Goal: Task Accomplishment & Management: Manage account settings

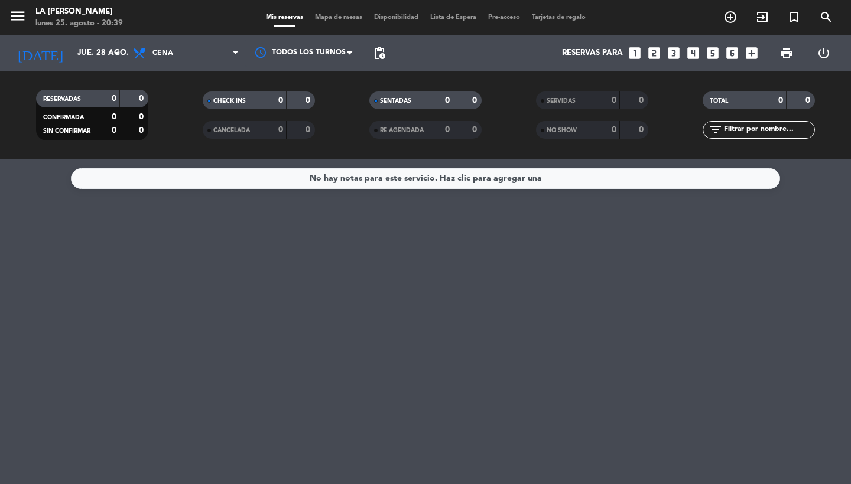
click at [18, 6] on span "menu" at bounding box center [22, 18] width 27 height 28
click at [21, 16] on icon "menu" at bounding box center [18, 16] width 18 height 18
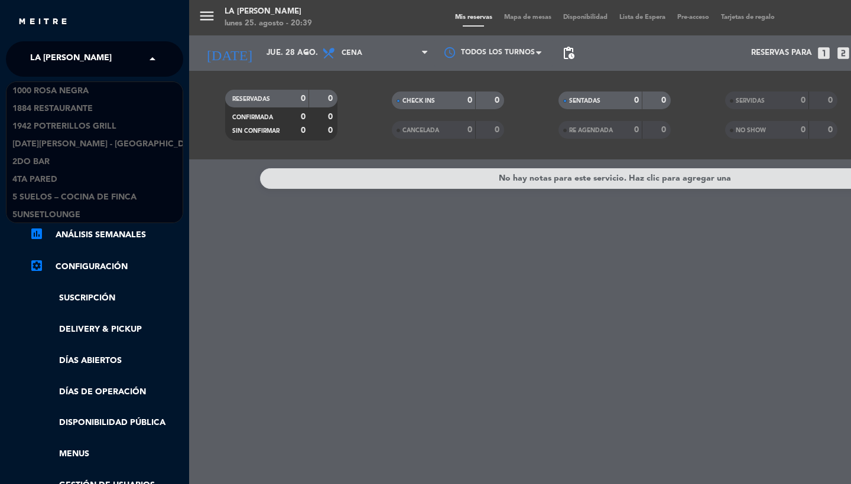
click at [90, 59] on span "LA [PERSON_NAME]" at bounding box center [71, 59] width 82 height 25
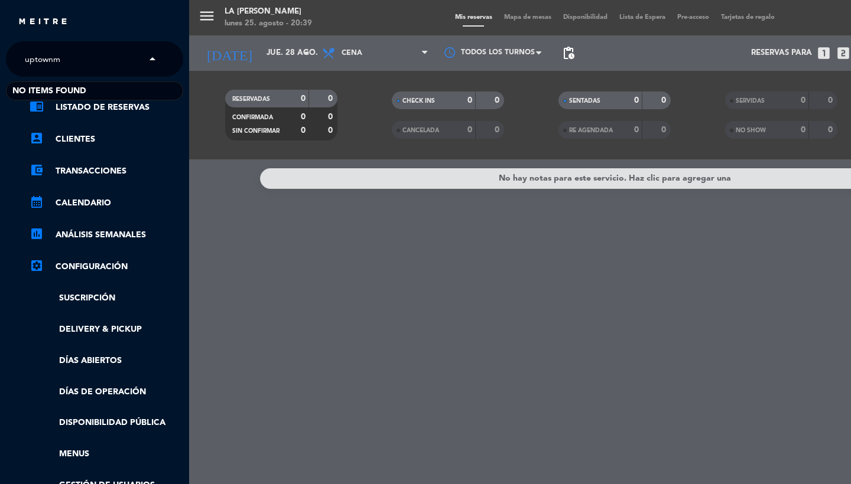
type input "uptown"
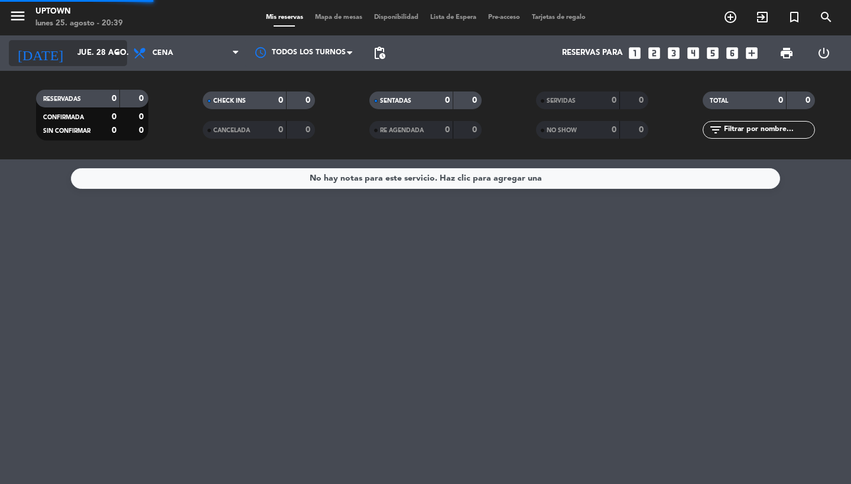
click at [86, 59] on input "jue. 28 ago." at bounding box center [123, 53] width 104 height 21
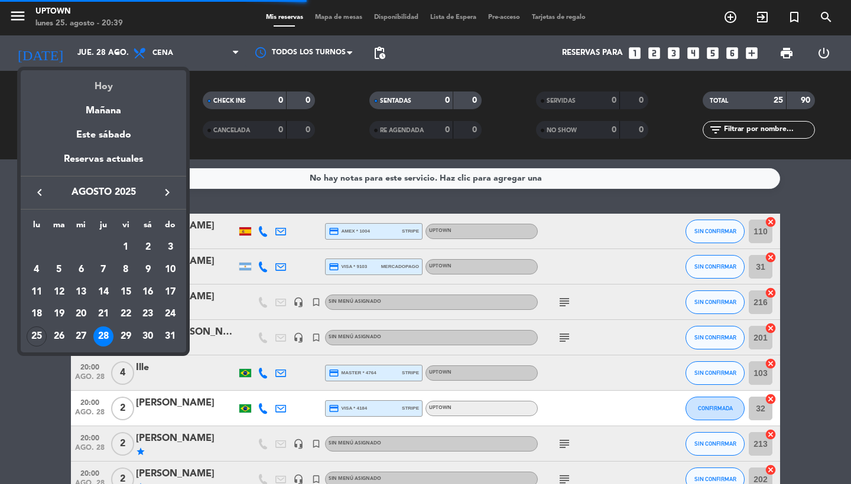
click at [99, 85] on div "Hoy" at bounding box center [103, 82] width 165 height 24
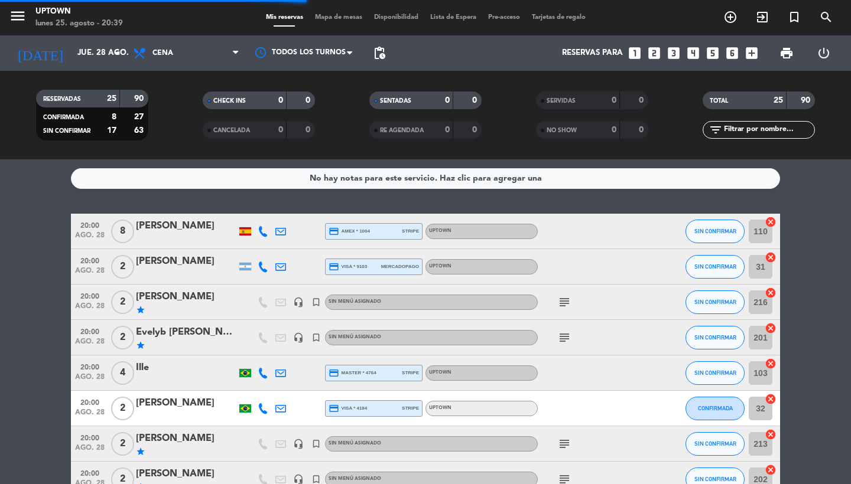
type input "lun. 25 ago."
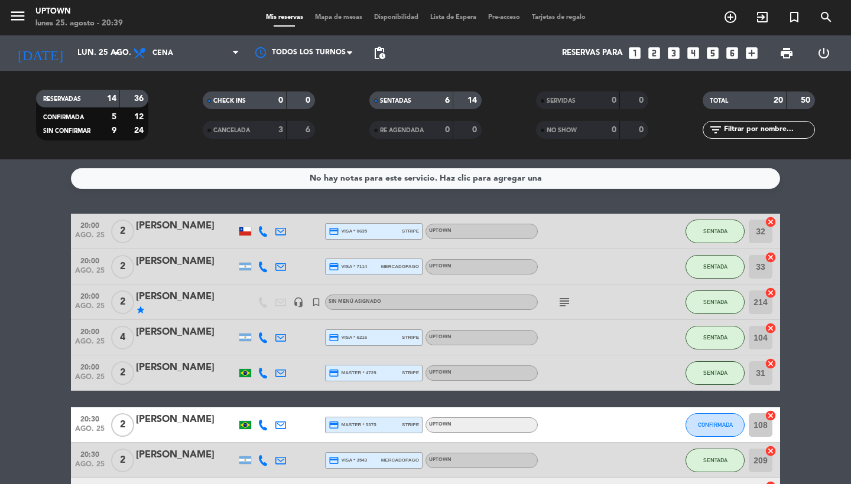
click at [16, 21] on icon "menu" at bounding box center [18, 16] width 18 height 18
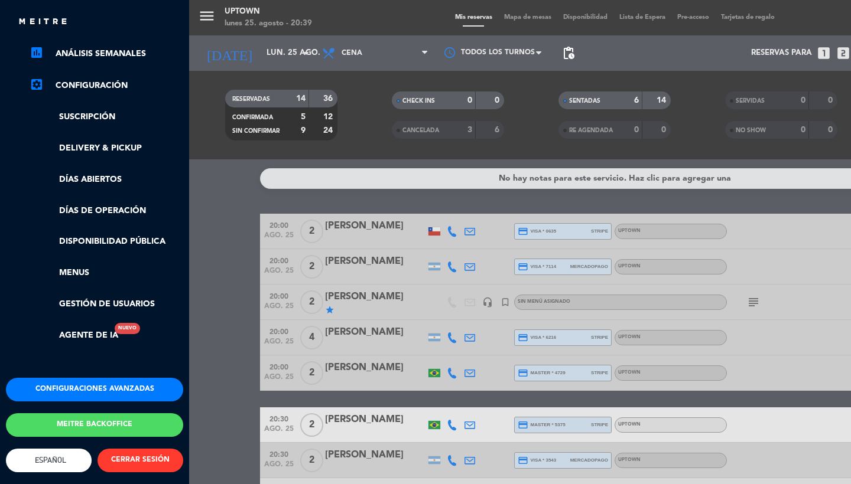
click at [71, 379] on button "Configuraciones avanzadas" at bounding box center [94, 390] width 177 height 24
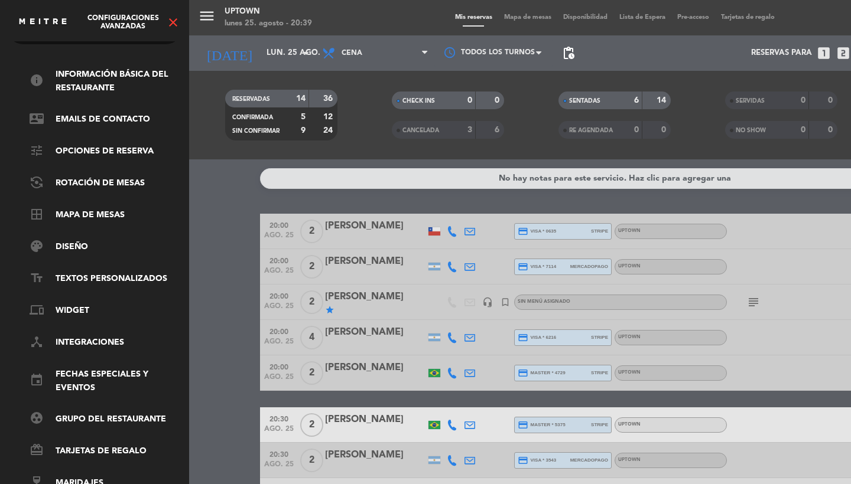
click at [264, 281] on div "menu Uptown [DATE] 25. agosto - 20:39 Mis reservas Mapa de mesas Disponibilidad…" at bounding box center [614, 242] width 851 height 484
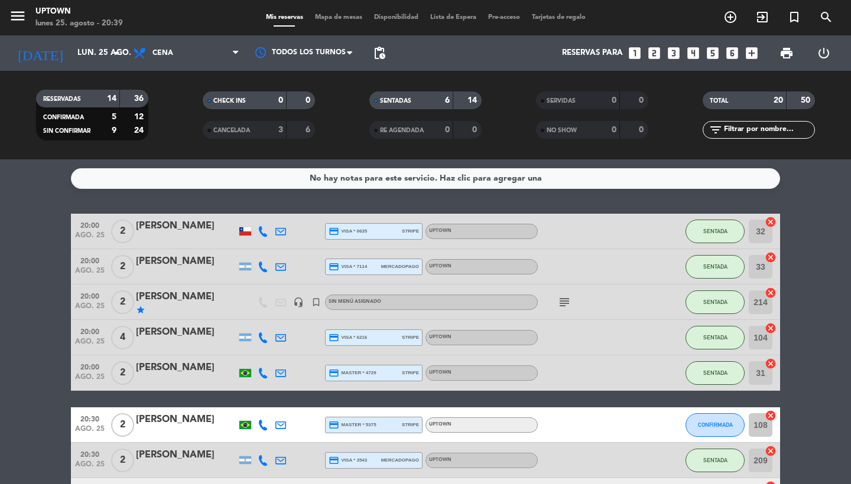
scroll to position [0, 0]
click at [348, 18] on span "Mapa de mesas" at bounding box center [338, 17] width 59 height 6
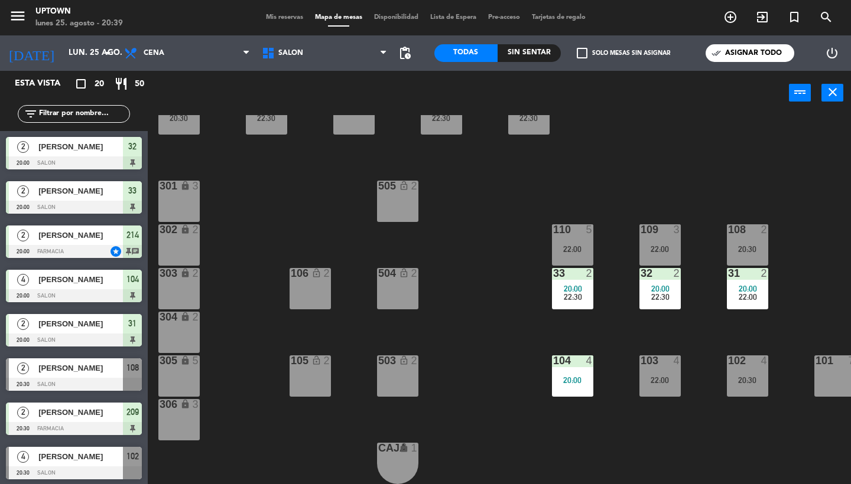
scroll to position [225, 0]
click at [274, 25] on div "menu Uptown [DATE] 25. agosto - 20:39 Mis reservas Mapa de mesas Disponibilidad…" at bounding box center [425, 17] width 851 height 35
click at [271, 21] on span "Mis reservas" at bounding box center [284, 17] width 49 height 6
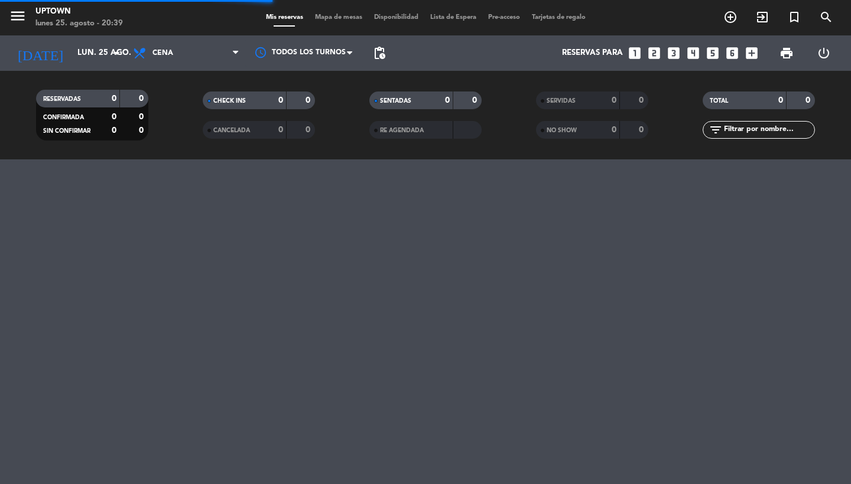
click at [19, 28] on span "menu" at bounding box center [22, 18] width 27 height 28
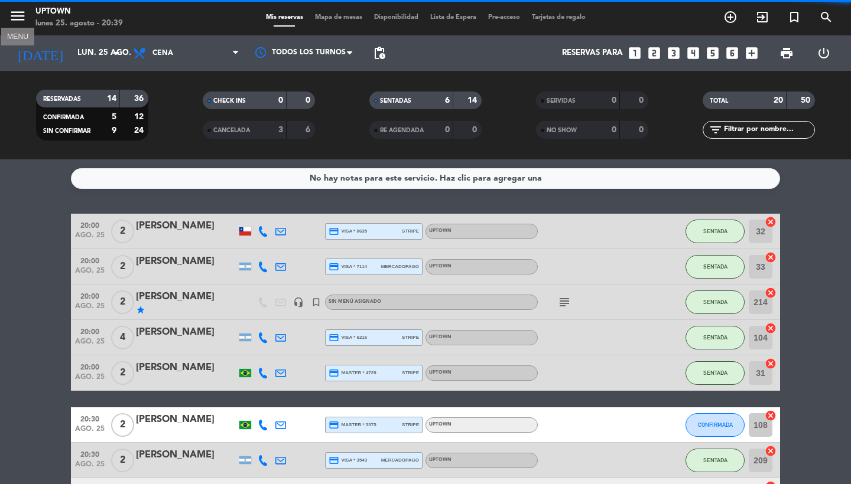
click at [16, 22] on icon "menu" at bounding box center [18, 16] width 18 height 18
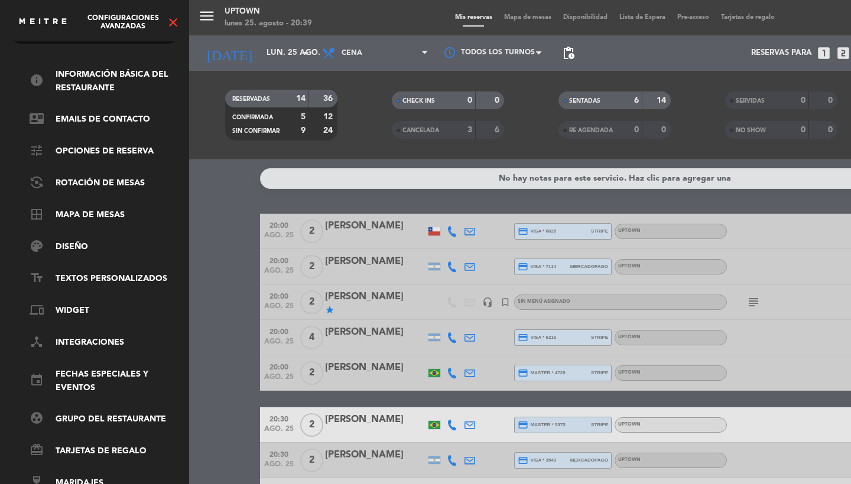
scroll to position [40, 0]
click at [90, 215] on ul "info Información básica del restaurante contact_mail Emails de Contacto tune Op…" at bounding box center [94, 279] width 177 height 422
click at [90, 213] on ul "info Información básica del restaurante contact_mail Emails de Contacto tune Op…" at bounding box center [94, 279] width 177 height 422
click at [92, 209] on link "border_all Mapa de mesas" at bounding box center [107, 216] width 154 height 14
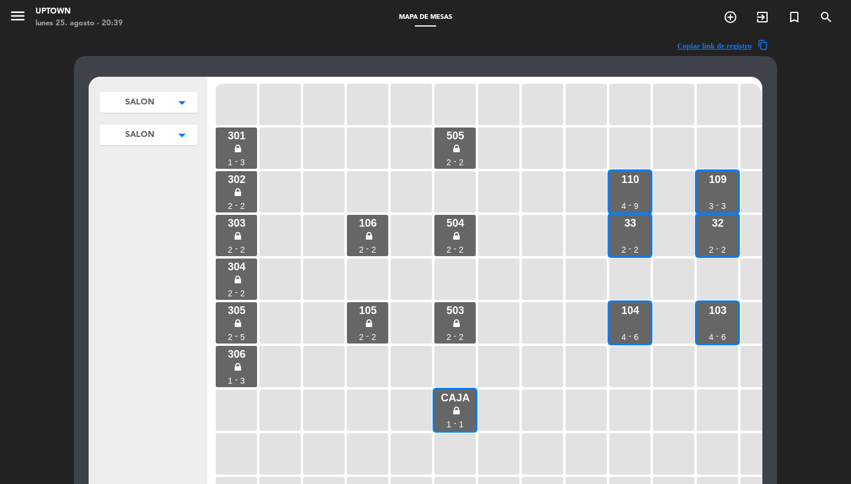
scroll to position [261, 0]
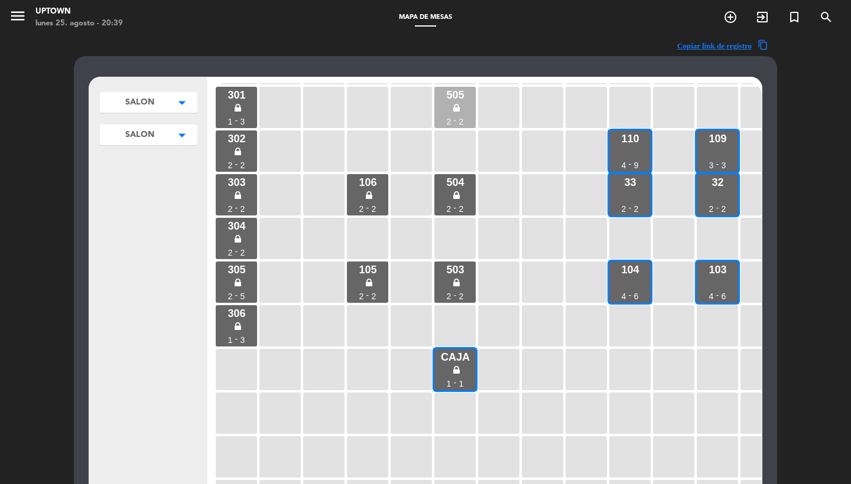
click at [454, 103] on icon at bounding box center [456, 108] width 6 height 10
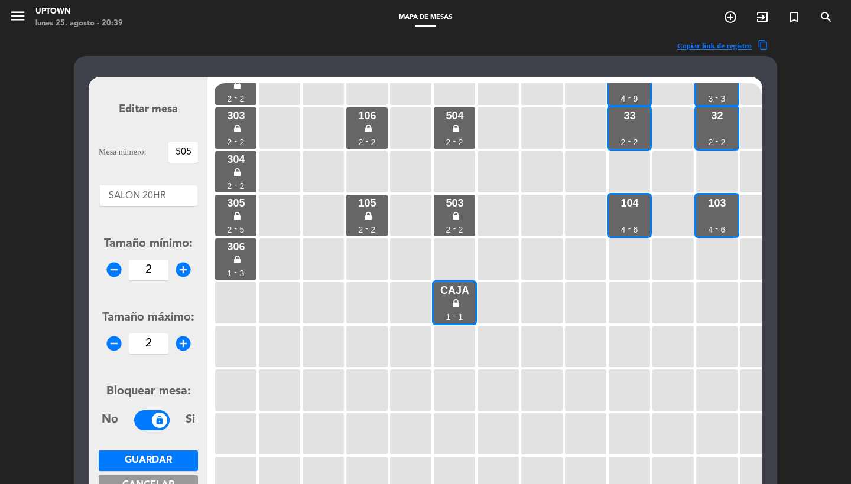
scroll to position [170, 0]
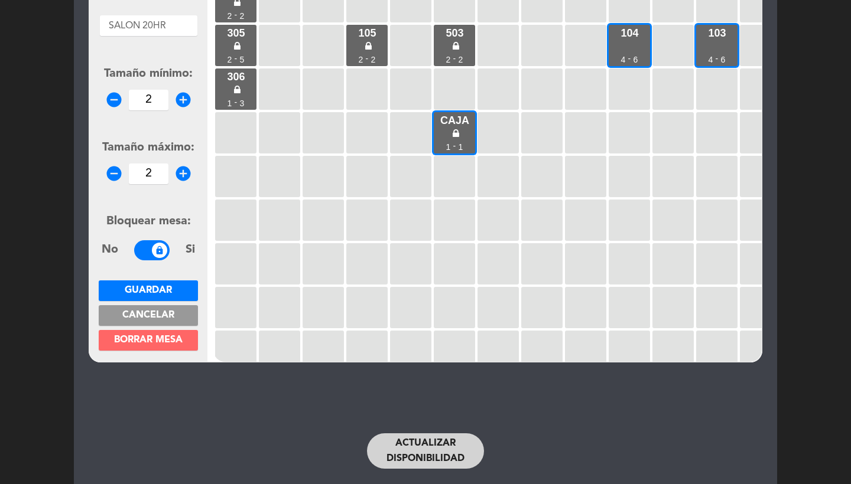
click at [163, 340] on span "Borrar mesa" at bounding box center [148, 340] width 69 height 9
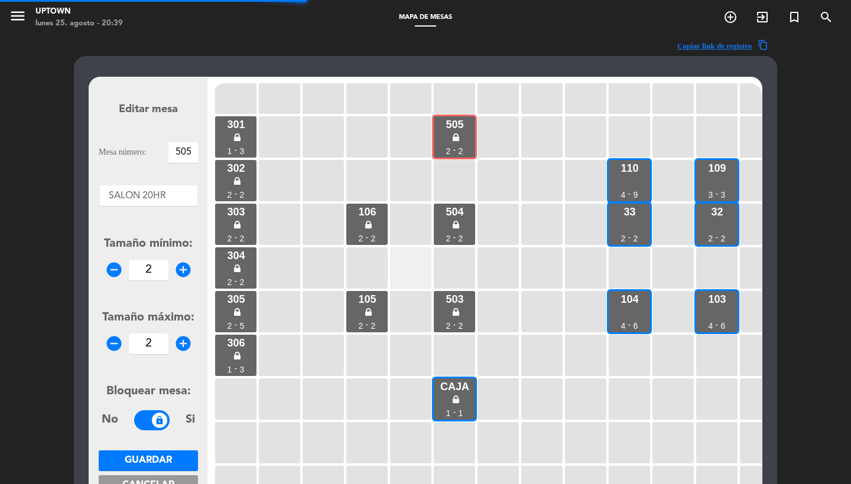
scroll to position [155, 1]
